Goal: Navigation & Orientation: Find specific page/section

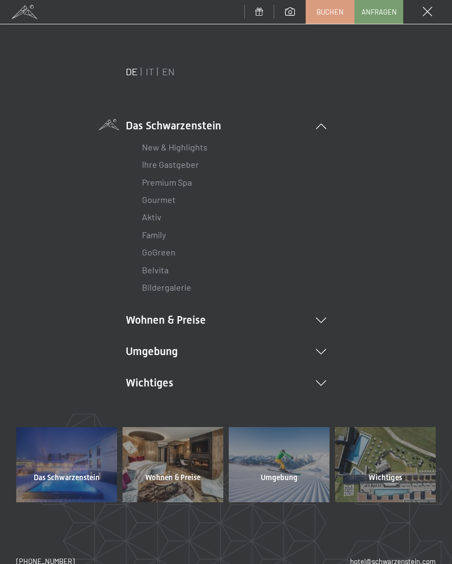
click at [324, 350] on icon at bounding box center [321, 351] width 10 height 5
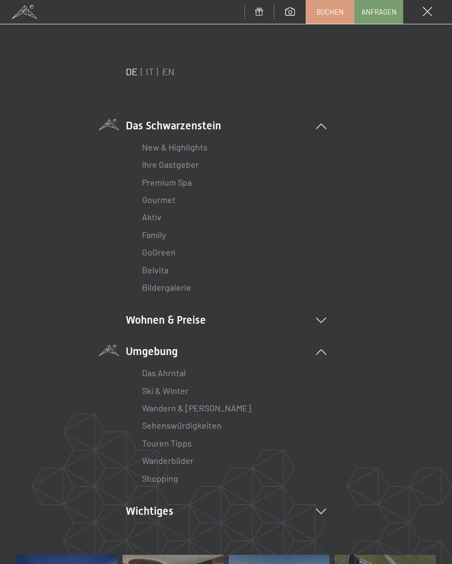
click at [191, 456] on link "Wanderbilder" at bounding box center [167, 460] width 51 height 10
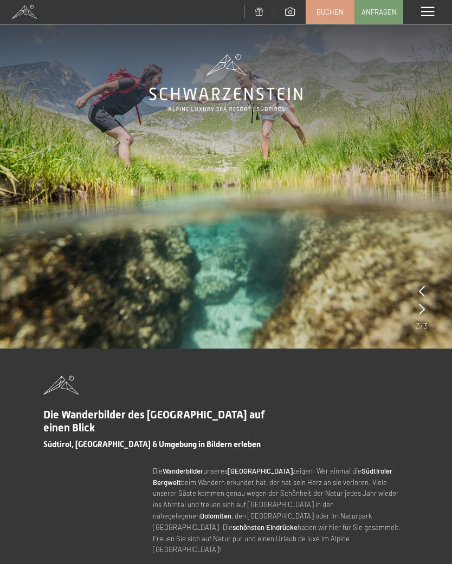
click at [428, 12] on span at bounding box center [427, 12] width 13 height 10
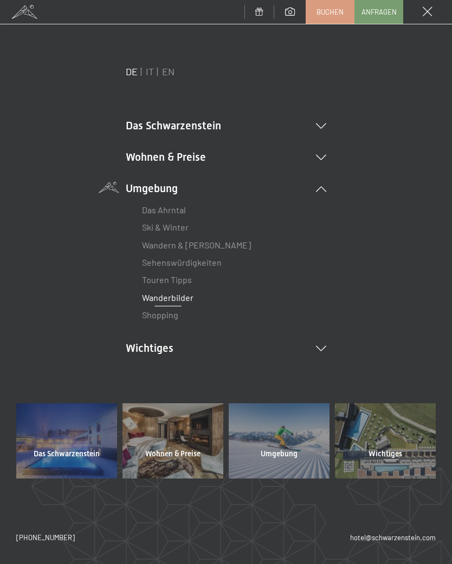
click at [336, 348] on div "DE IT EN Das Schwarzenstein New & Highlights Ihre Gastgeber Premium Spa Gourmet…" at bounding box center [225, 228] width 419 height 327
click at [324, 346] on icon at bounding box center [321, 348] width 10 height 5
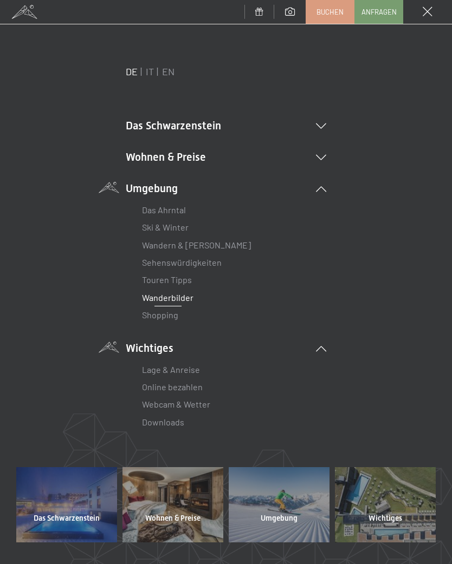
click at [153, 399] on link "Webcam & Wetter" at bounding box center [176, 404] width 68 height 10
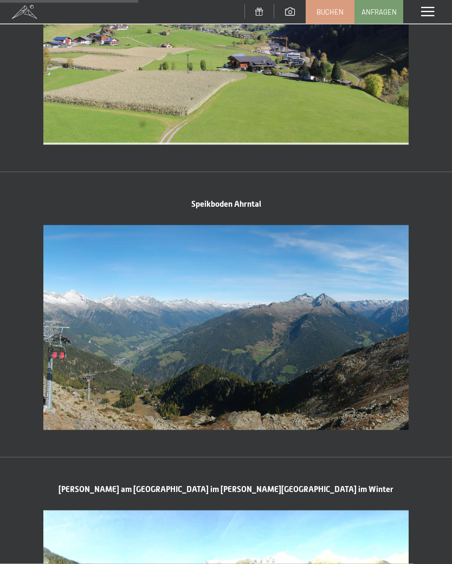
scroll to position [705, 0]
